Goal: Task Accomplishment & Management: Manage account settings

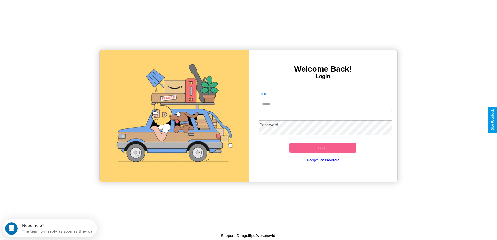
click at [325, 104] on input "Email" at bounding box center [325, 103] width 134 height 15
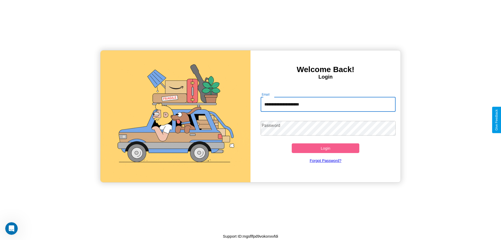
type input "**********"
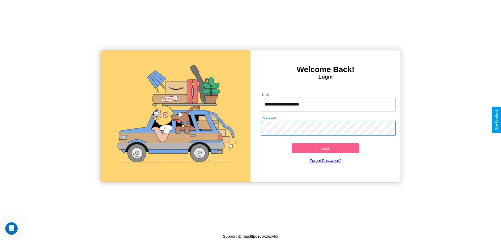
click at [325, 148] on button "Login" at bounding box center [326, 148] width 68 height 10
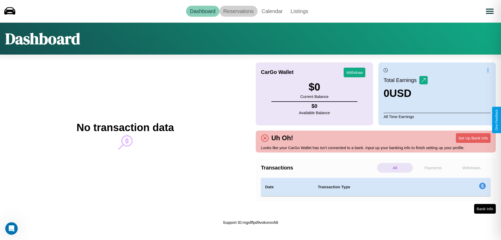
click at [238, 11] on link "Reservations" at bounding box center [238, 11] width 38 height 11
